Goal: Navigation & Orientation: Find specific page/section

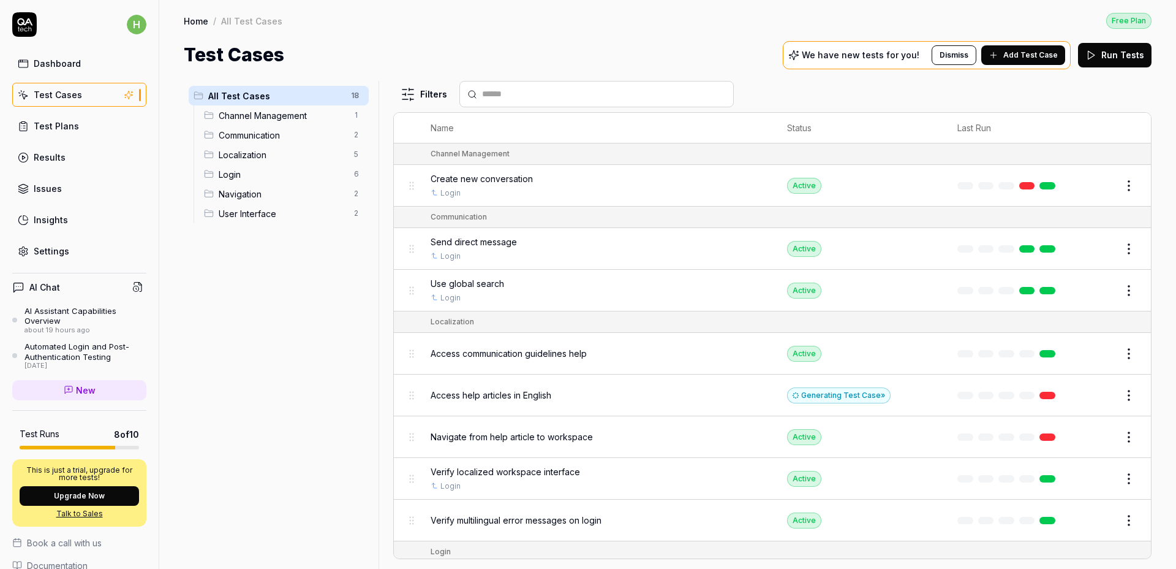
click at [796, 405] on td "Generating Test Case »" at bounding box center [860, 395] width 170 height 42
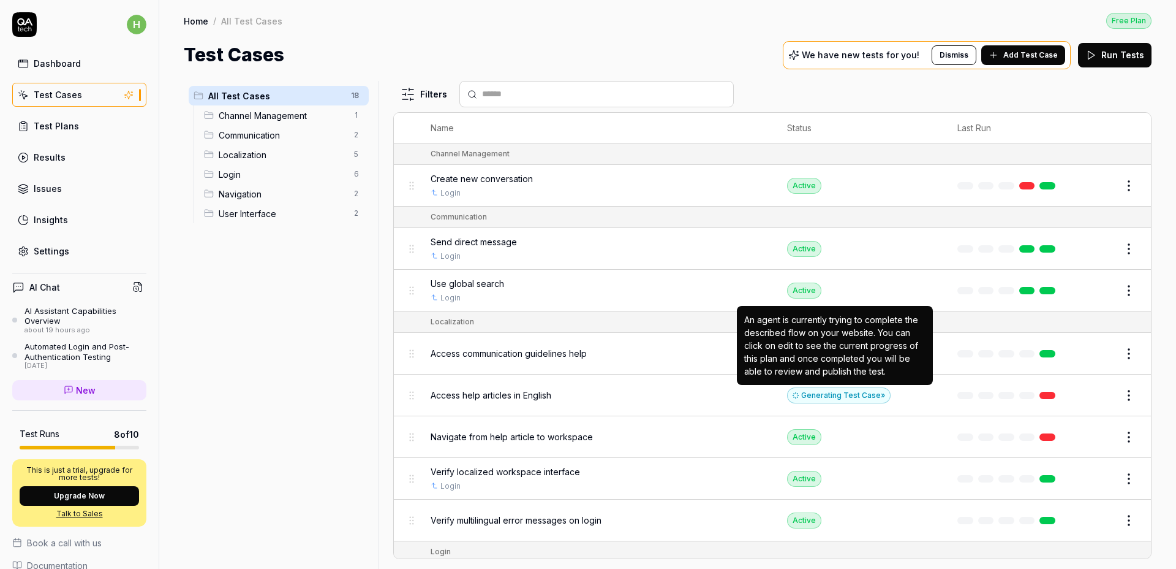
click at [807, 396] on div "Generating Test Case »" at bounding box center [839, 395] width 104 height 16
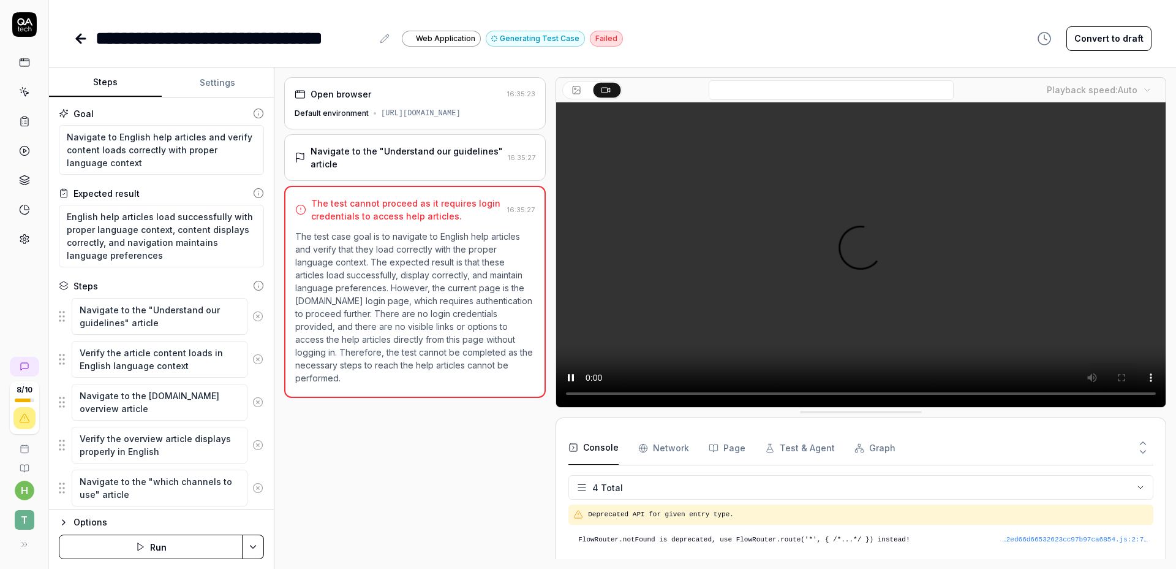
scroll to position [10, 0]
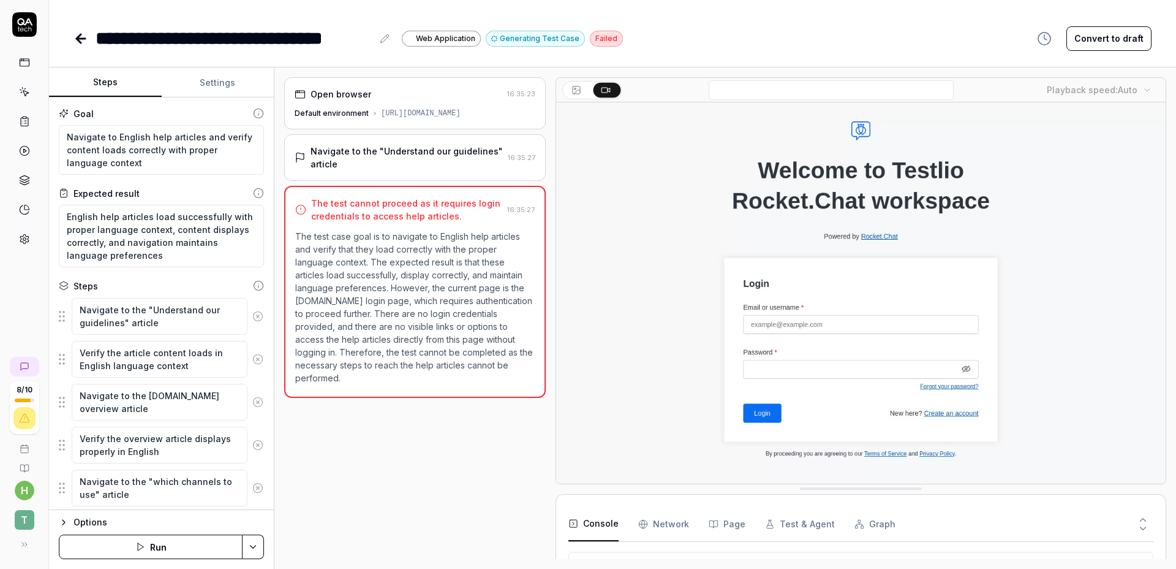
click at [449, 485] on div "Open browser 16:35:23 Default environment [URL][DOMAIN_NAME] Navigate to the "U…" at bounding box center [415, 318] width 262 height 482
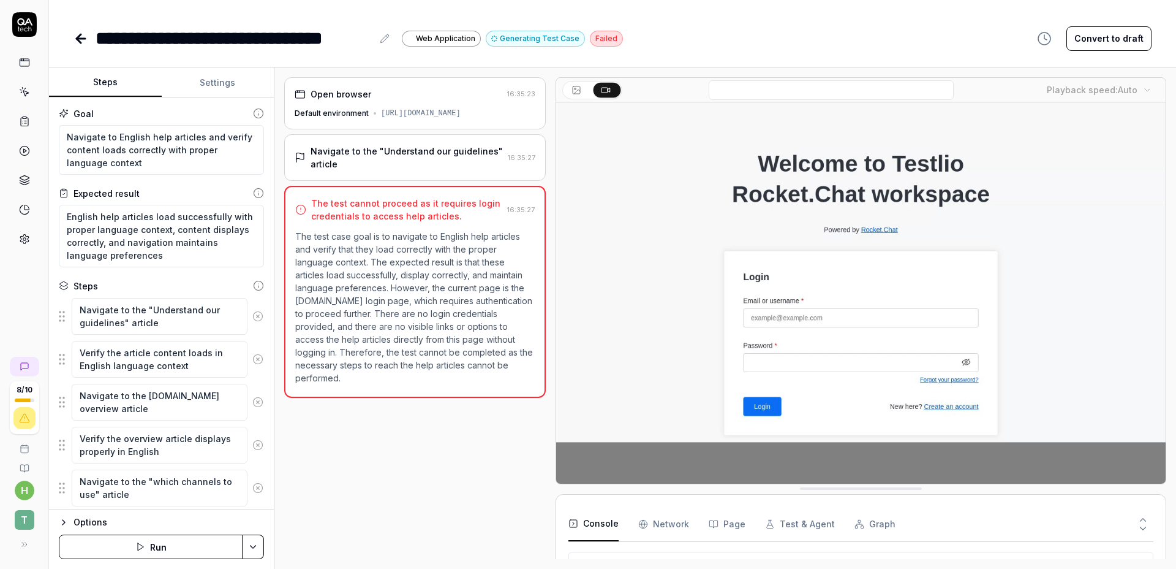
click at [78, 37] on icon at bounding box center [79, 38] width 4 height 9
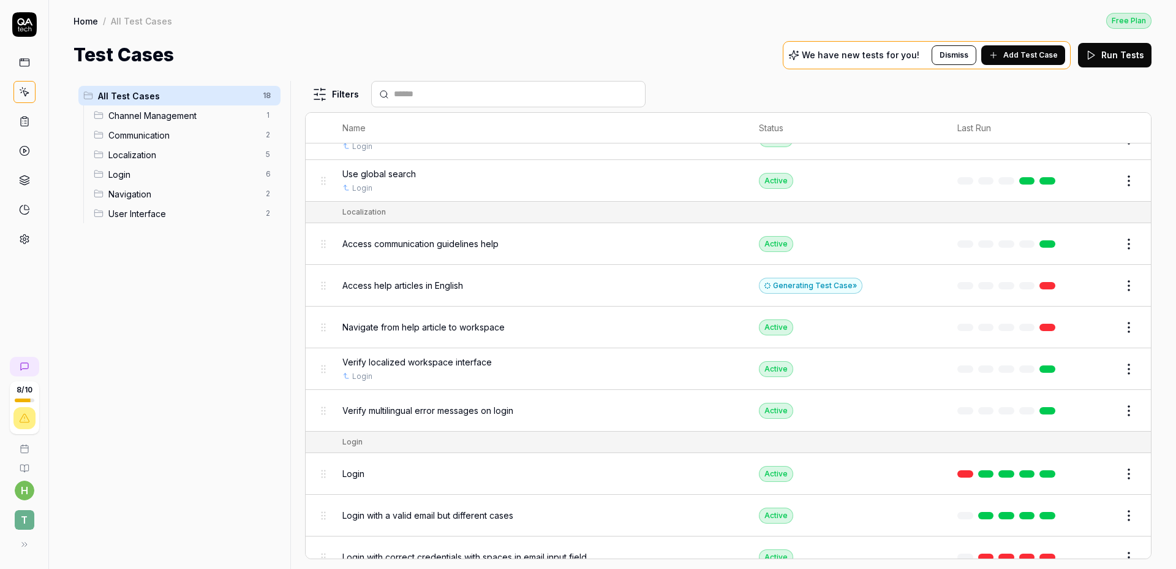
scroll to position [252, 0]
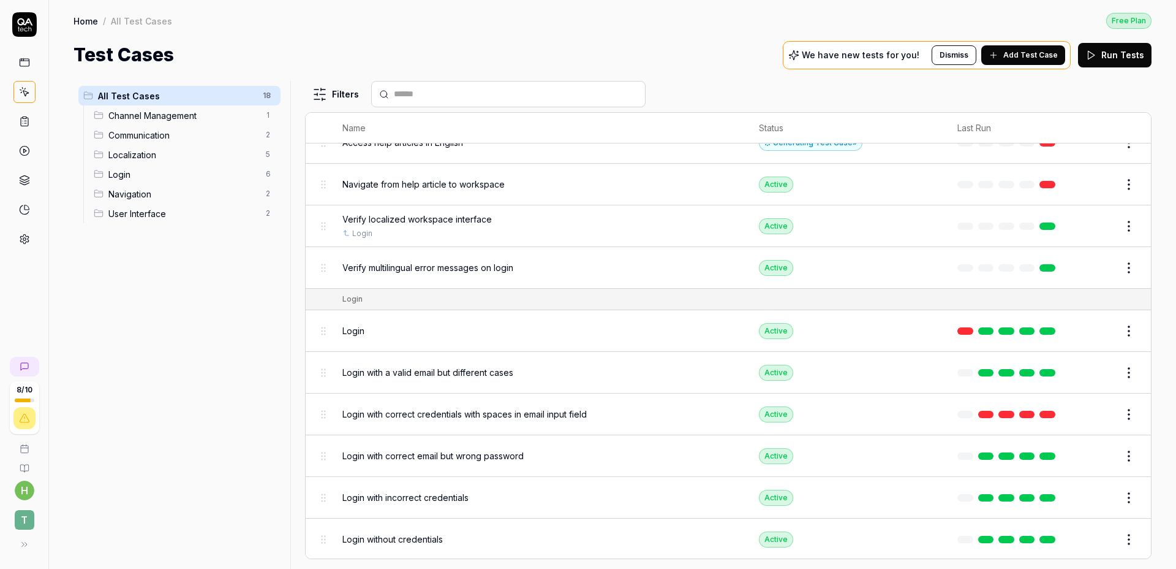
click at [428, 274] on div "Verify multilingual error messages on login" at bounding box center [539, 267] width 392 height 26
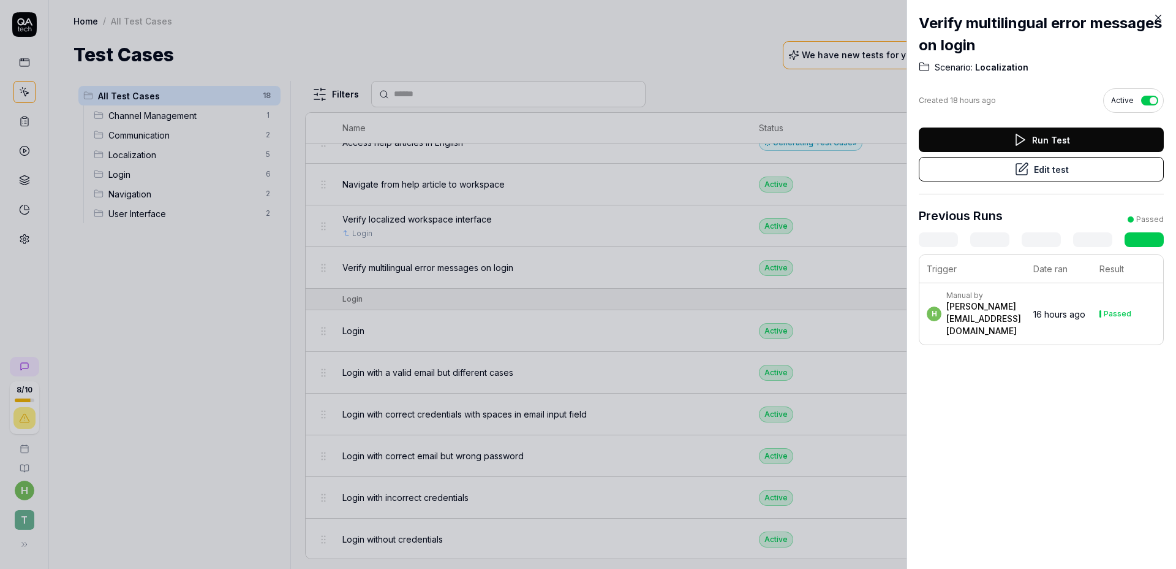
click at [496, 301] on div at bounding box center [588, 284] width 1176 height 569
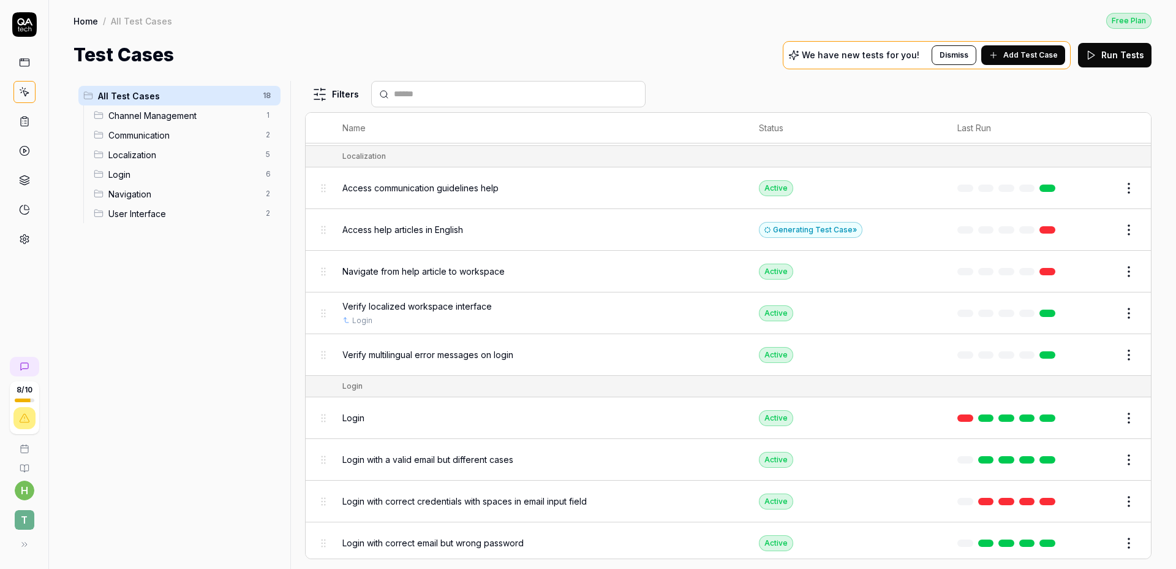
scroll to position [163, 0]
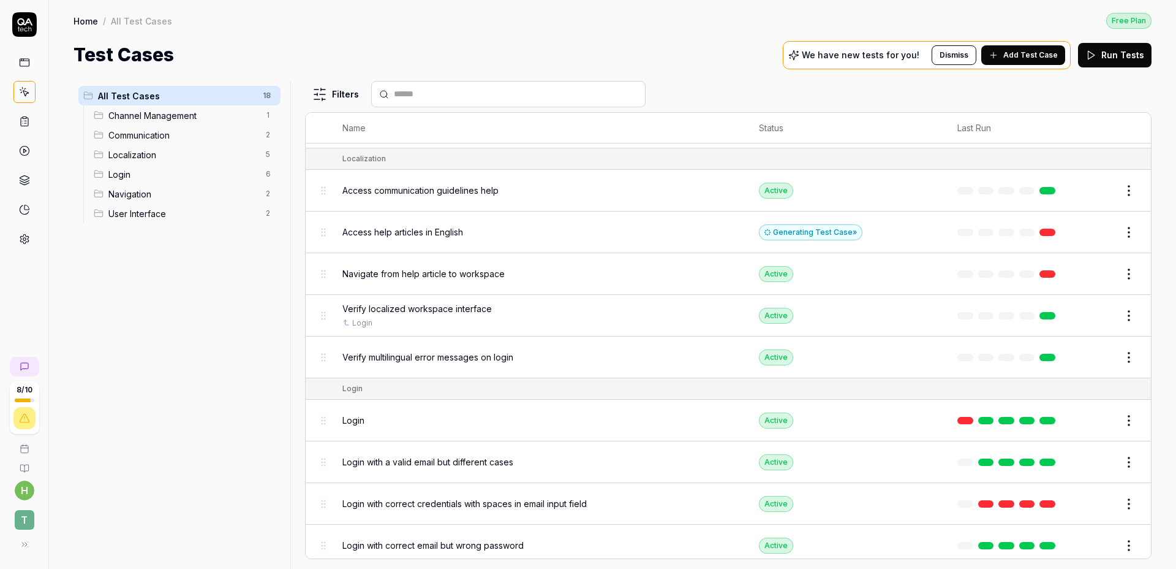
click at [369, 362] on span "Verify multilingual error messages on login" at bounding box center [428, 356] width 171 height 13
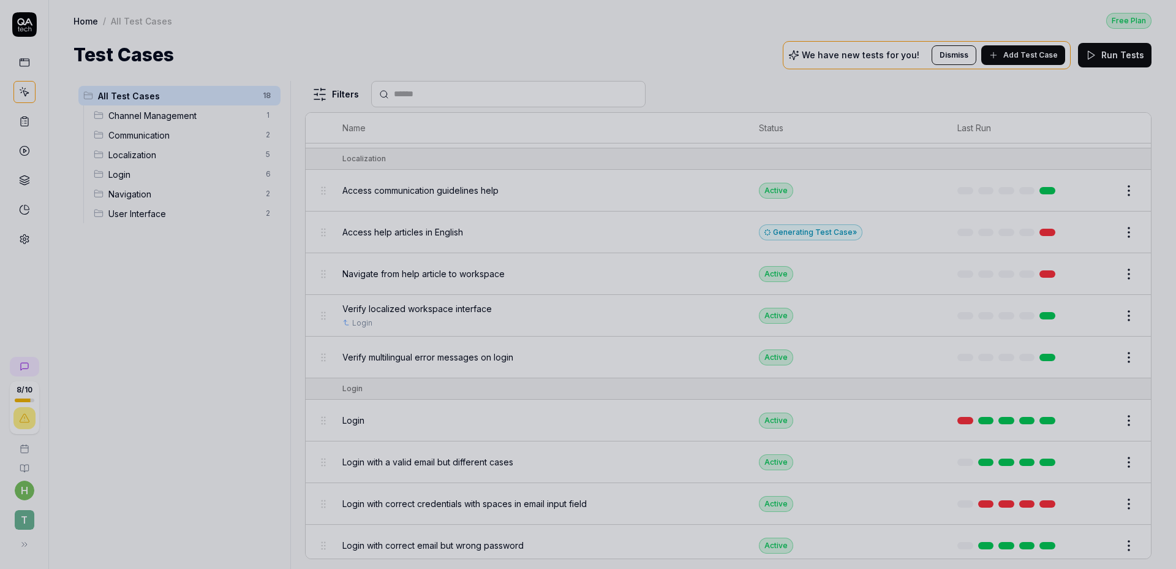
click at [365, 354] on div at bounding box center [588, 284] width 1176 height 569
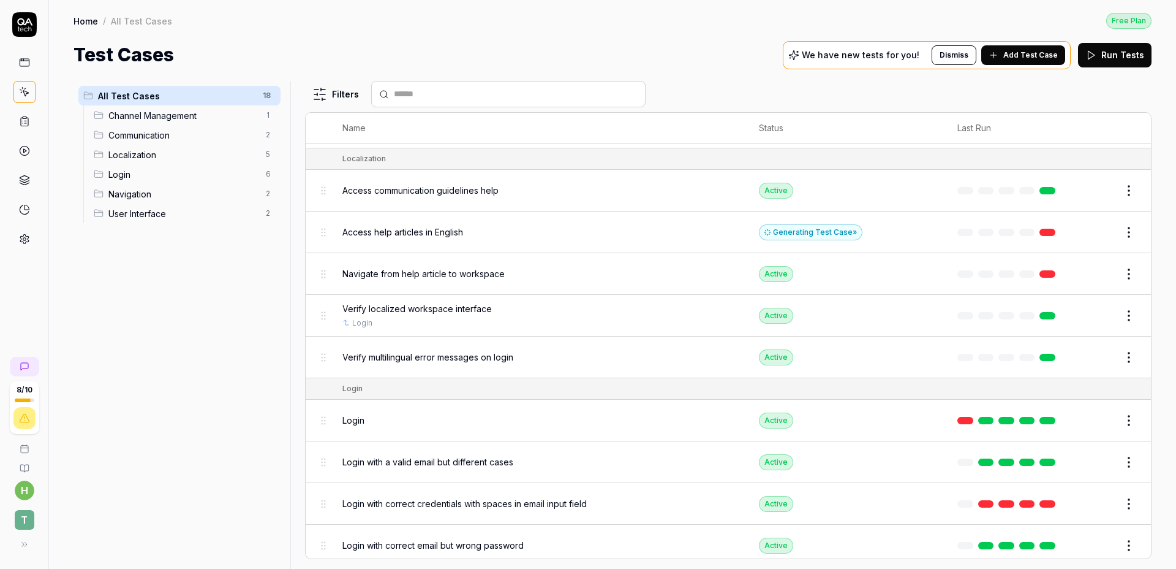
click at [127, 289] on div "All Test Cases 18 Channel Management 1 Communication 2 Localization 5 Login 6 N…" at bounding box center [180, 317] width 212 height 473
click at [31, 157] on link at bounding box center [24, 151] width 22 height 22
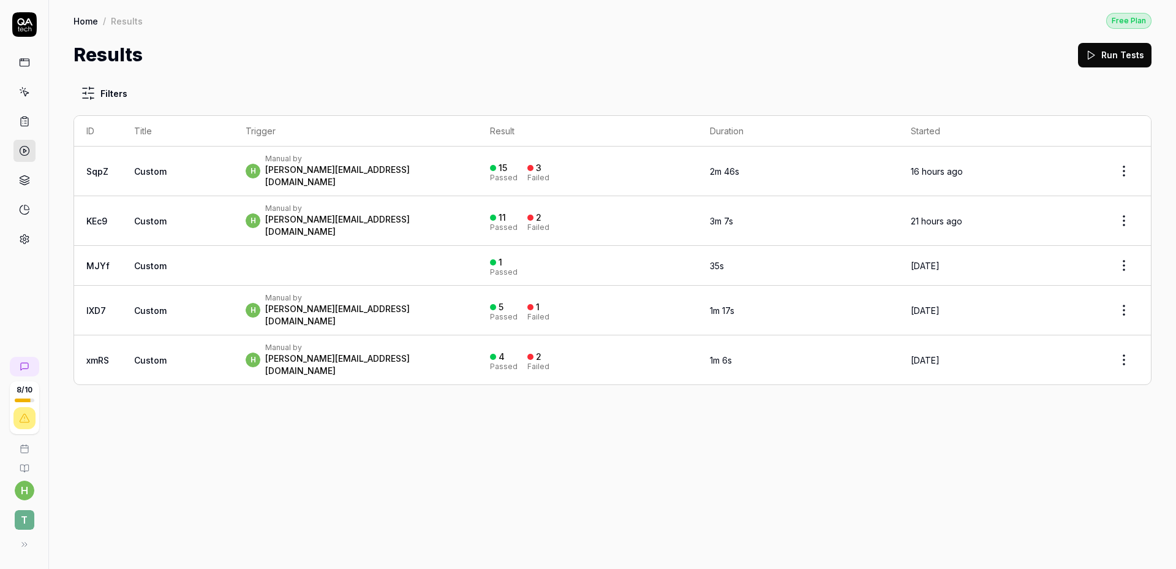
click at [295, 182] on td "h Manual by [PERSON_NAME][EMAIL_ADDRESS][DOMAIN_NAME]" at bounding box center [355, 171] width 244 height 50
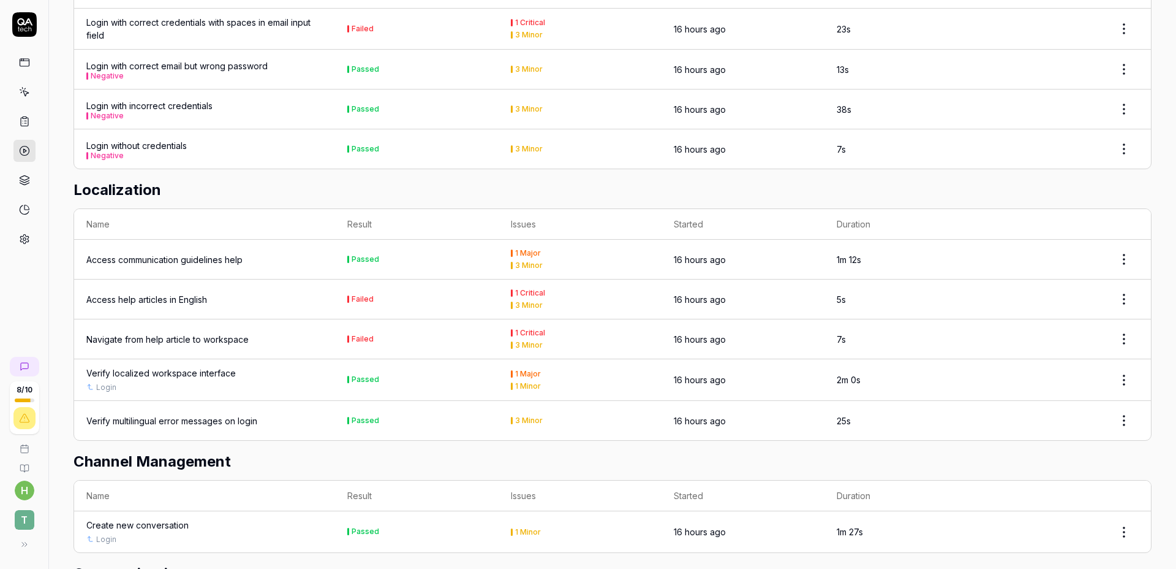
scroll to position [929, 0]
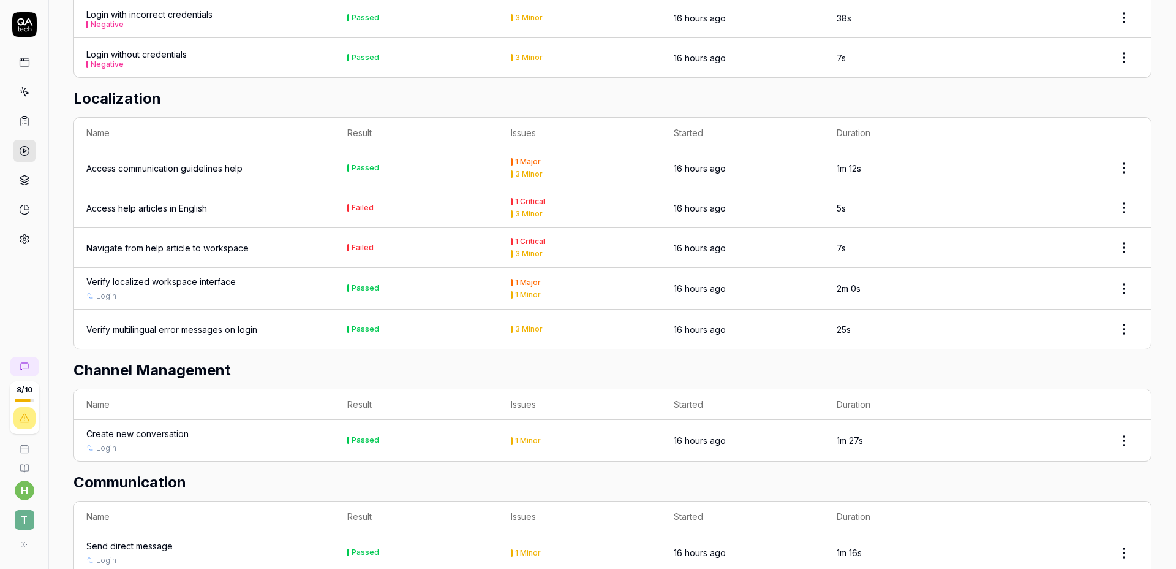
click at [206, 323] on div "Verify multilingual error messages on login" at bounding box center [171, 329] width 171 height 13
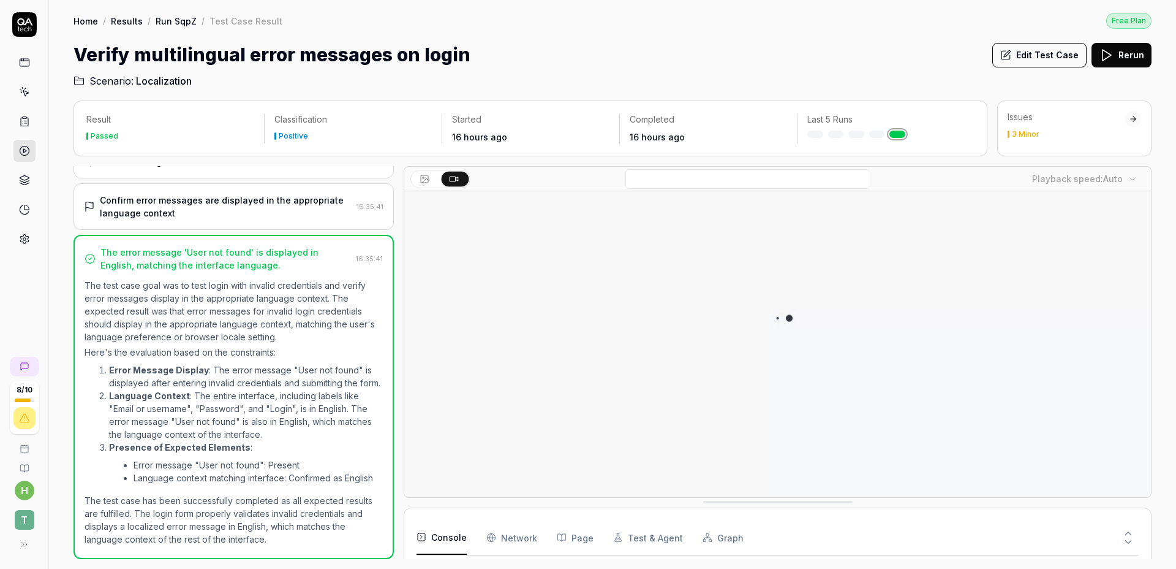
scroll to position [115, 0]
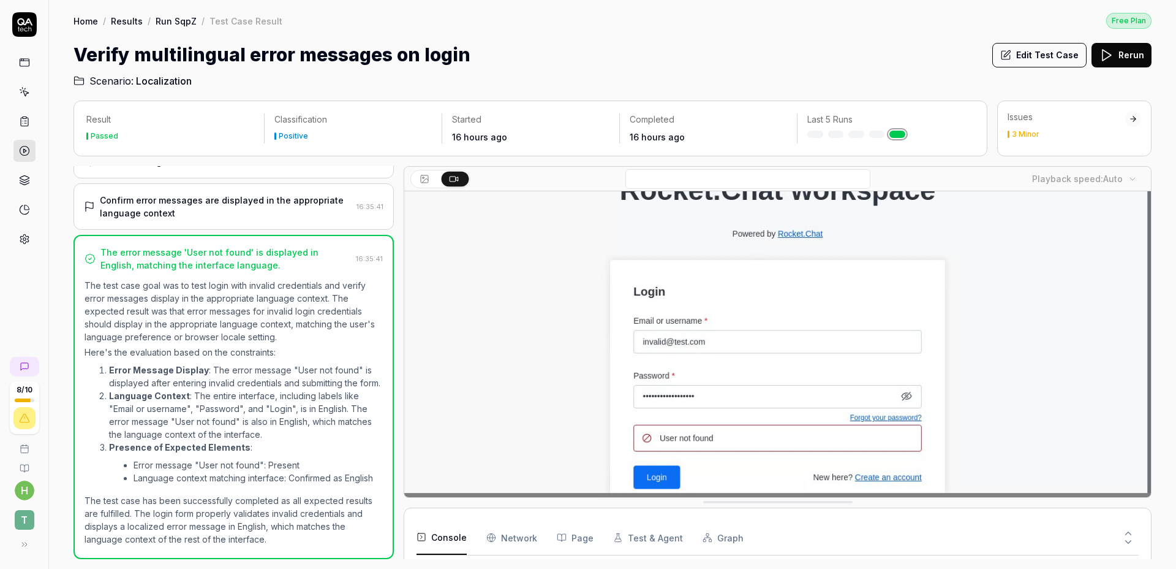
click at [26, 149] on icon at bounding box center [24, 150] width 11 height 11
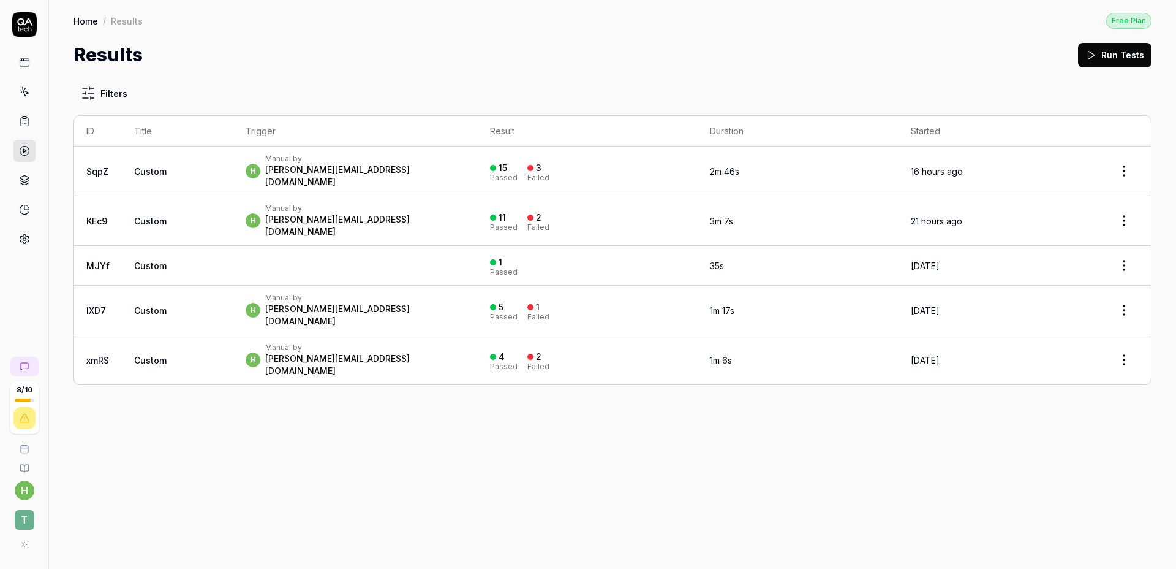
click at [26, 64] on icon at bounding box center [24, 62] width 11 height 11
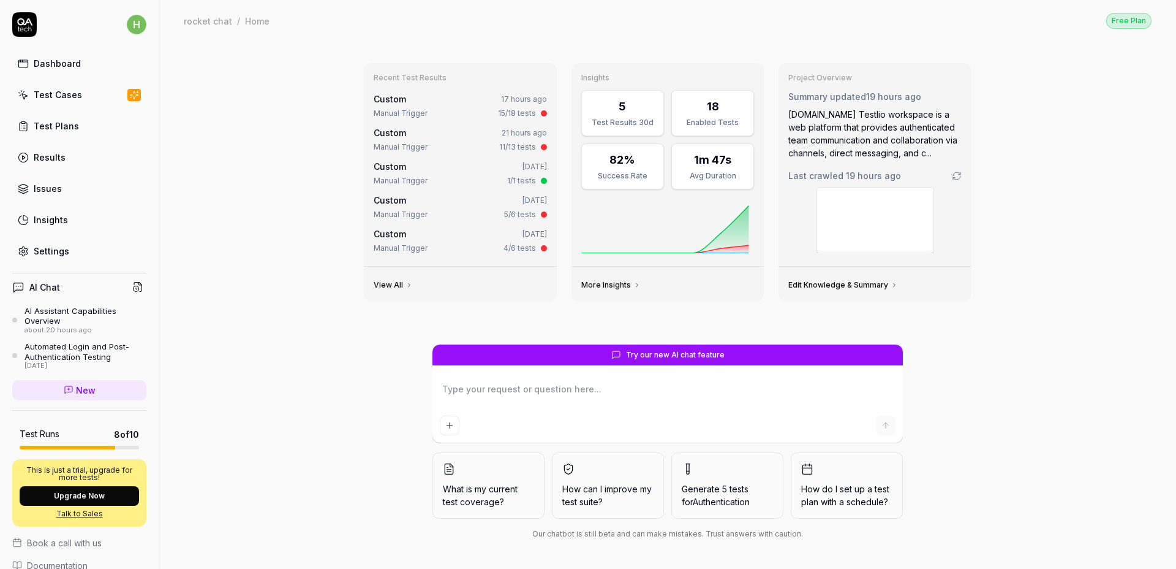
click at [62, 240] on link "Settings" at bounding box center [79, 251] width 134 height 24
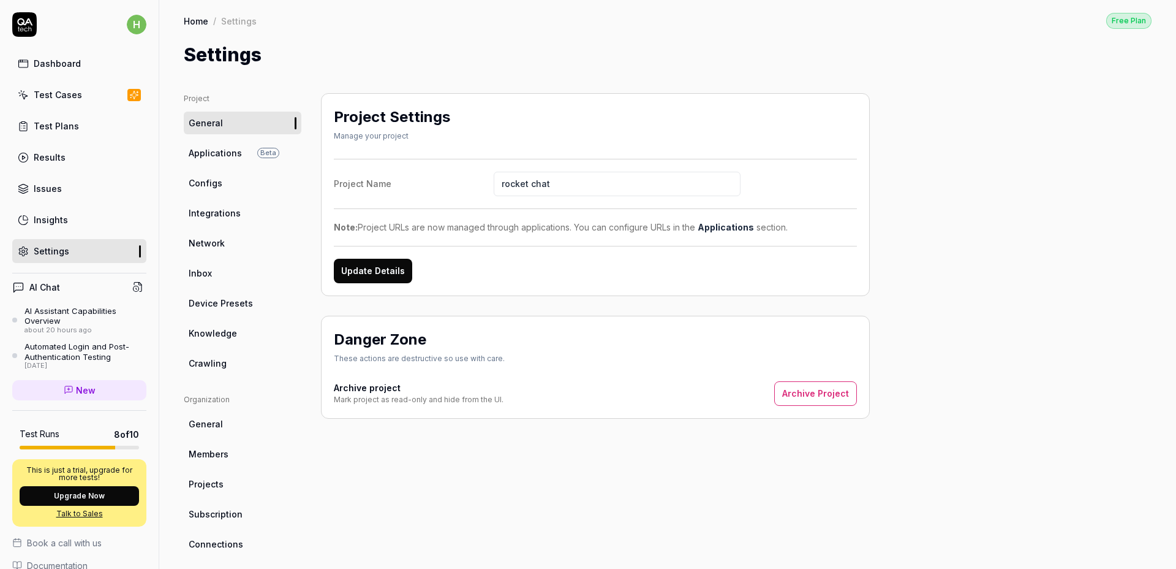
click at [222, 460] on span "Members" at bounding box center [209, 453] width 40 height 13
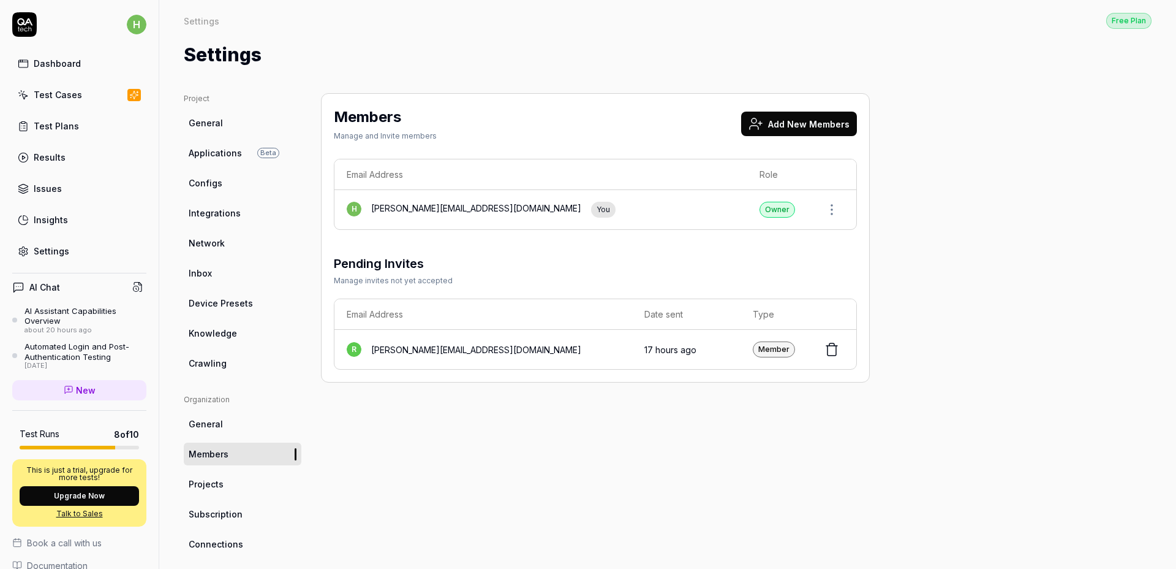
click at [51, 66] on div "Dashboard" at bounding box center [57, 63] width 47 height 13
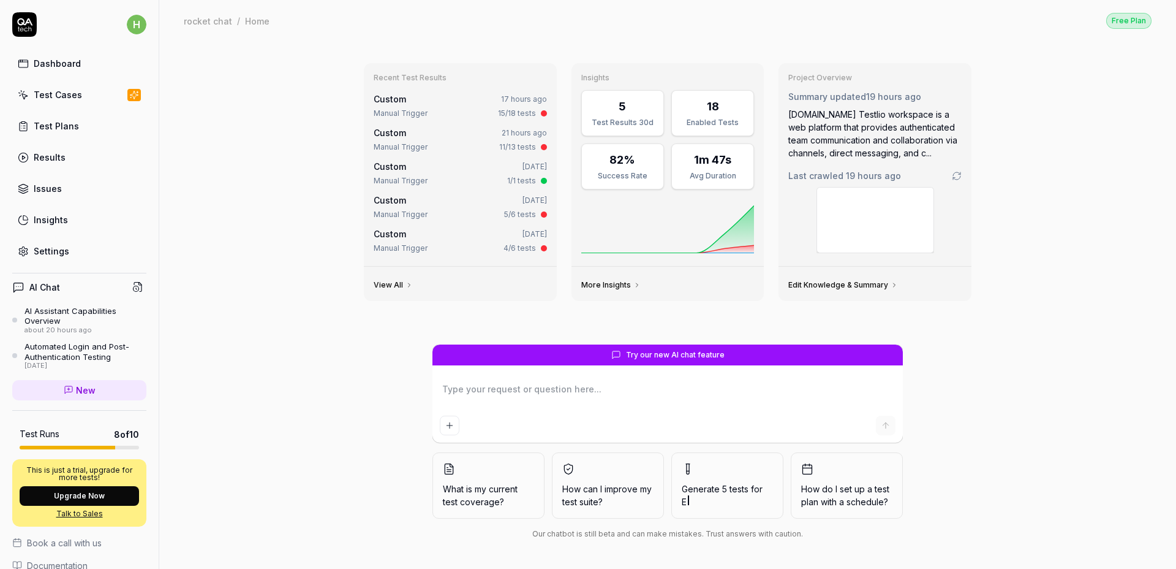
type textarea "*"
